Goal: Task Accomplishment & Management: Manage account settings

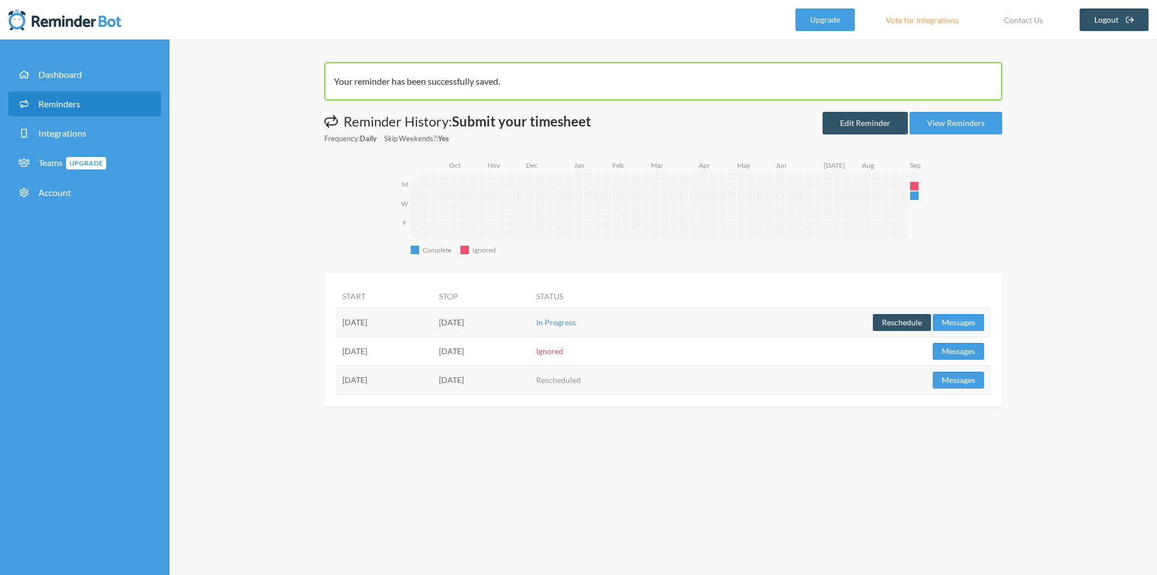
click at [59, 107] on span "Reminders" at bounding box center [59, 103] width 42 height 11
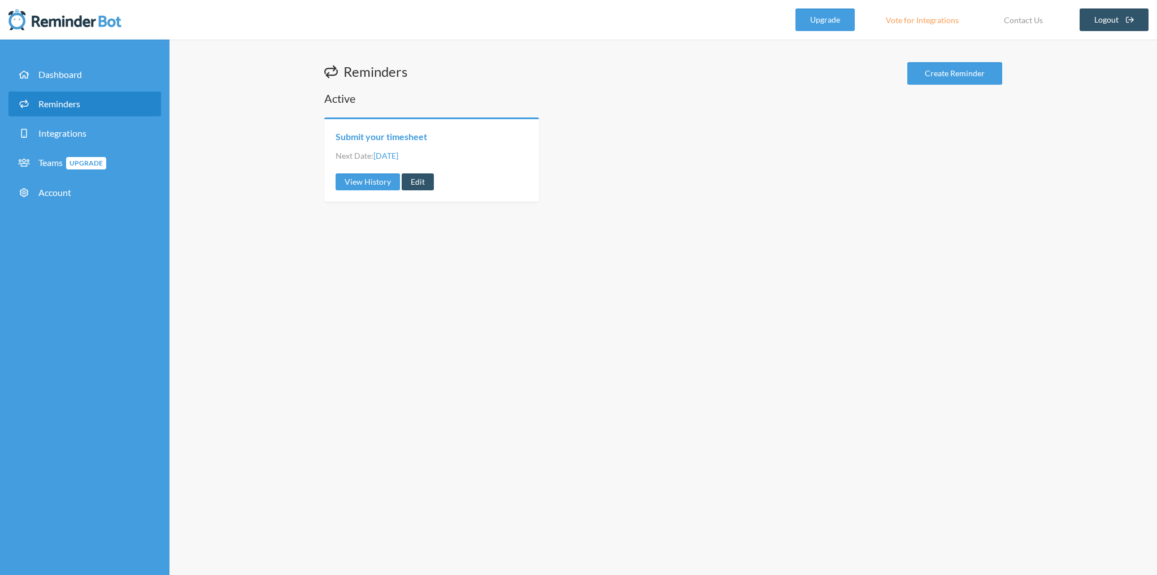
click at [410, 141] on link "Submit your timesheet" at bounding box center [380, 136] width 91 height 12
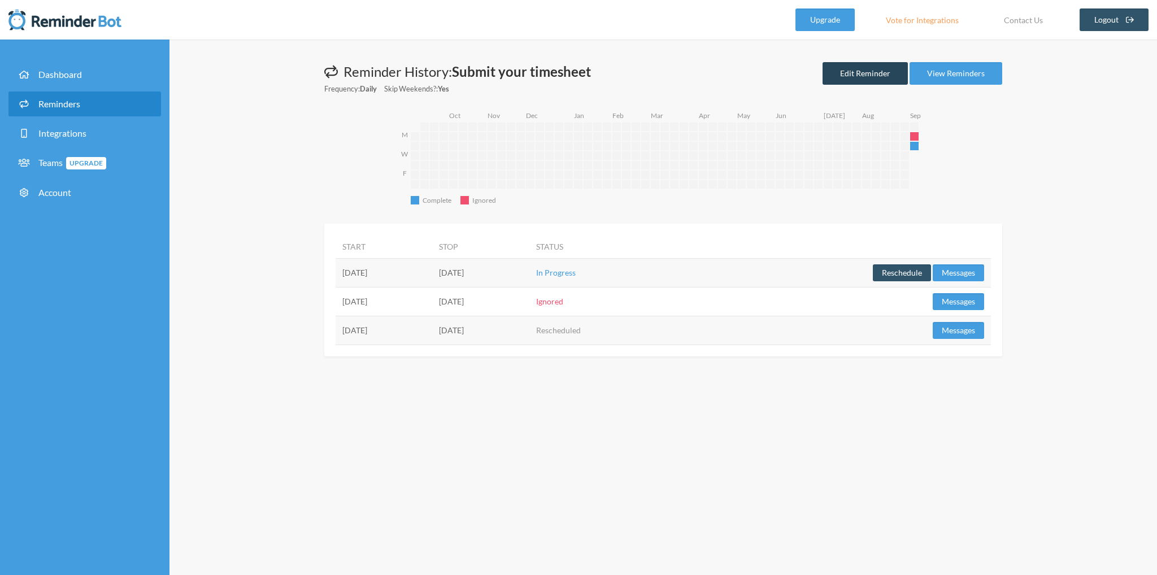
click at [855, 71] on link "Edit Reminder" at bounding box center [864, 73] width 85 height 23
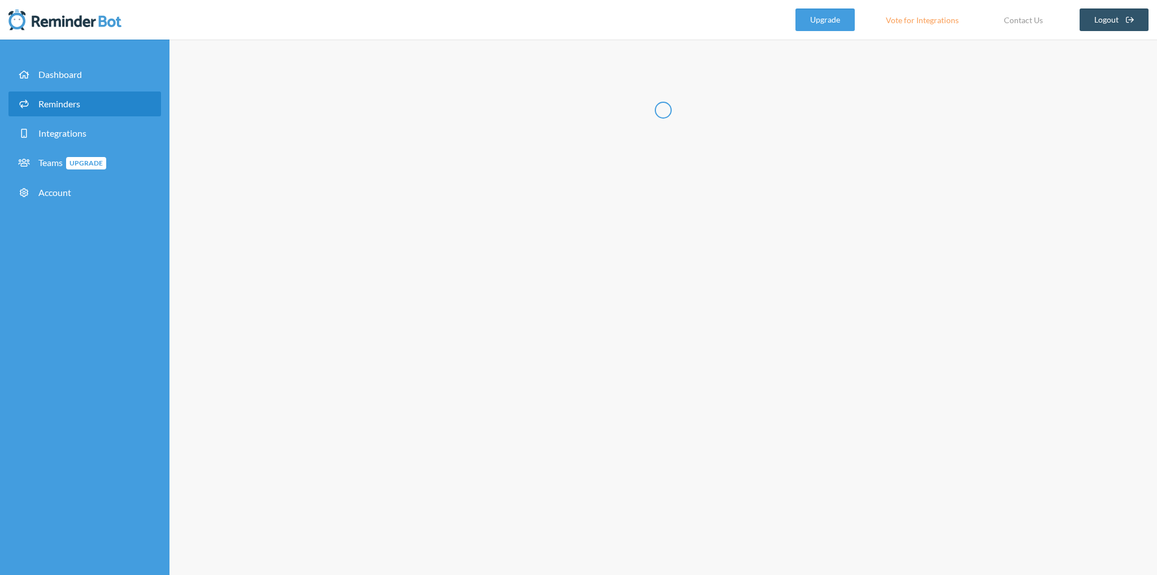
type input "Submit your timesheet"
select select "16:30:00"
select select "17:30:00"
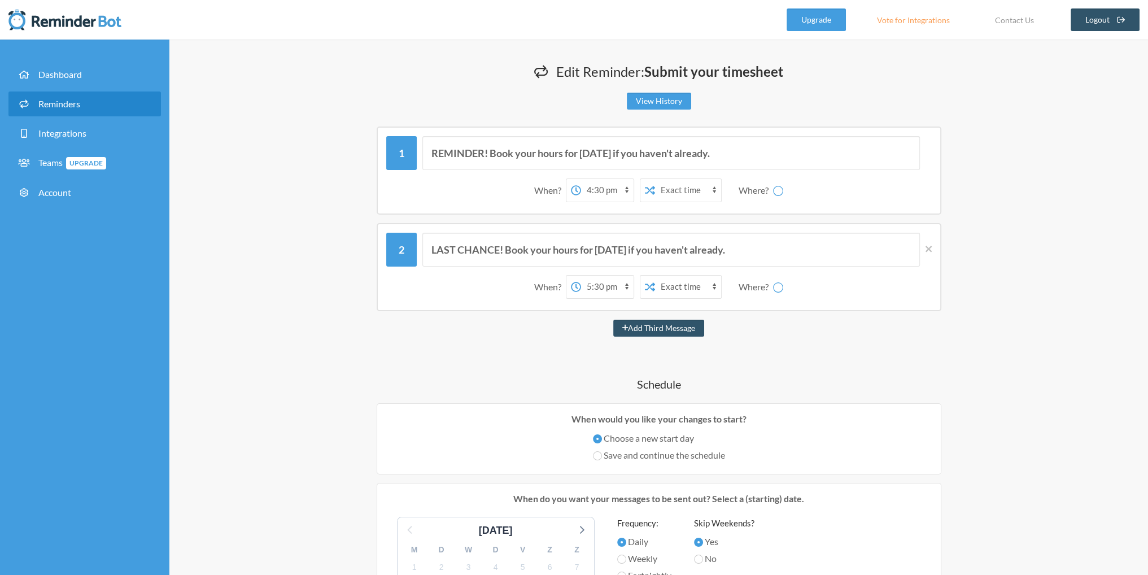
select select "spaces/AAAAcTXdRgM"
click at [241, 285] on div "Edit Reminder: Submit your timesheet View History Messages are not sending from…" at bounding box center [658, 539] width 979 height 998
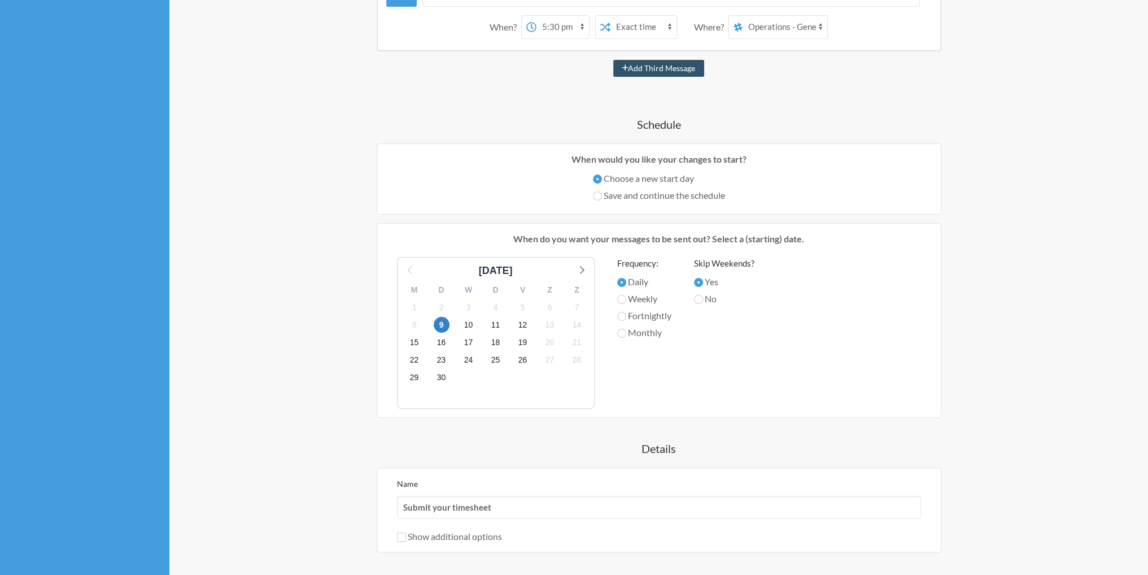
scroll to position [234, 0]
